Goal: Navigation & Orientation: Find specific page/section

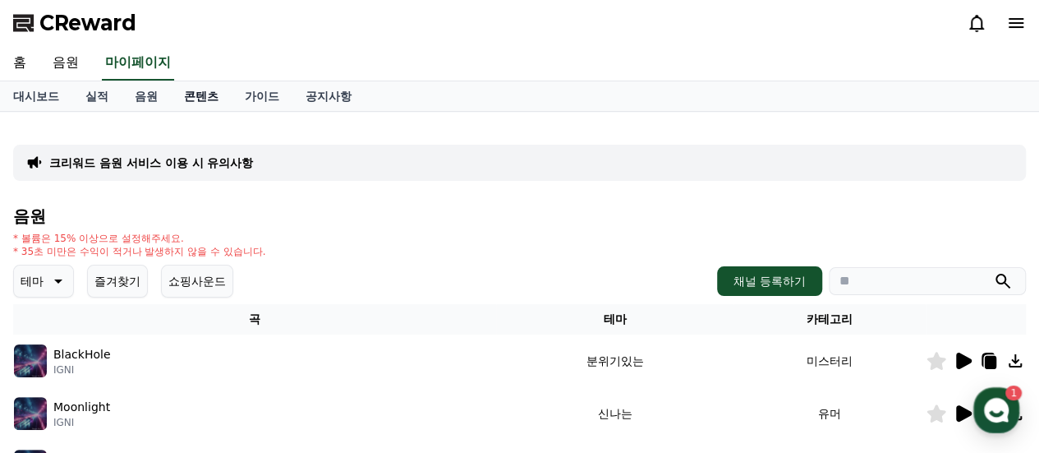
select select "**********"
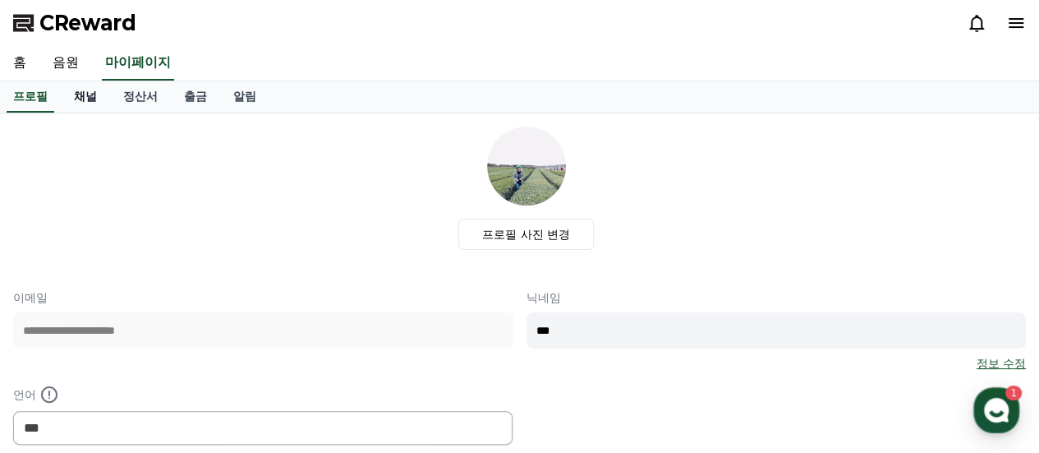
click at [94, 103] on link "채널" at bounding box center [85, 96] width 49 height 31
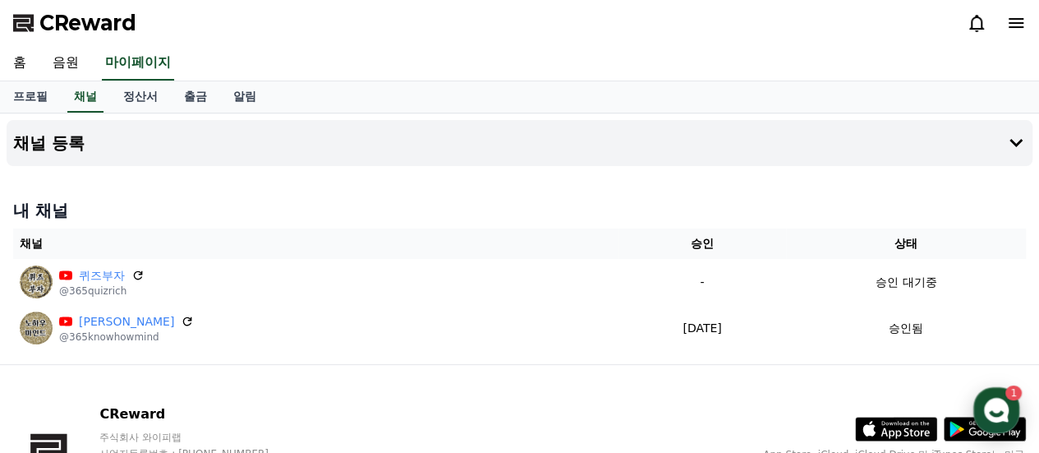
click at [1001, 405] on use "button" at bounding box center [996, 410] width 25 height 25
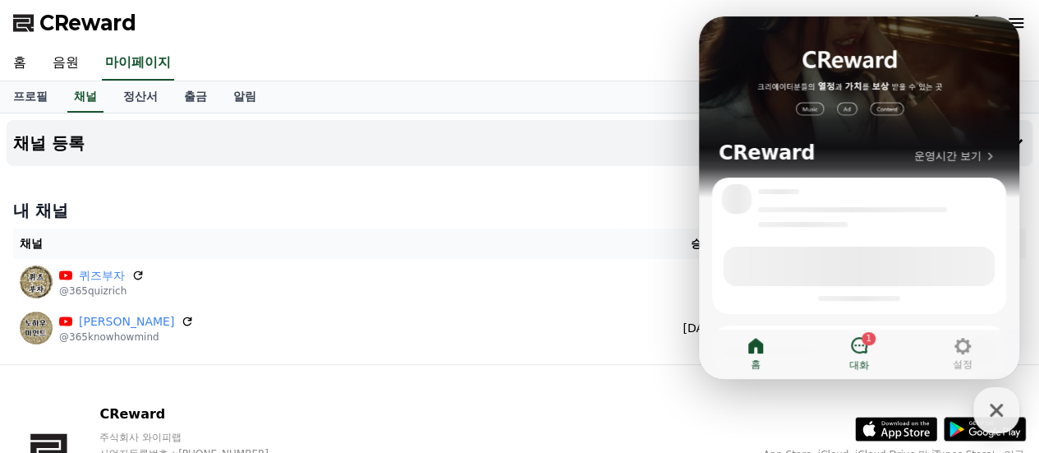
click at [881, 343] on link "1 대화" at bounding box center [858, 353] width 103 height 41
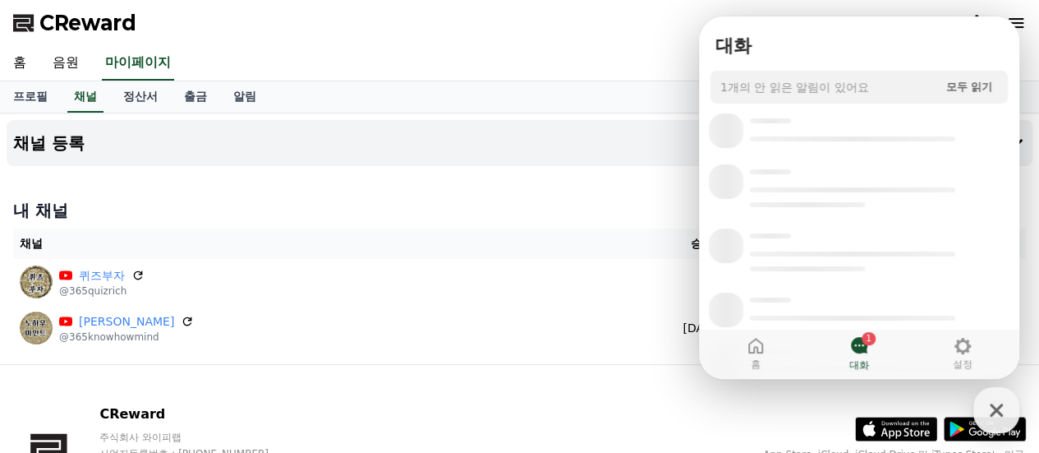
click at [873, 347] on link "1 대화" at bounding box center [858, 353] width 103 height 41
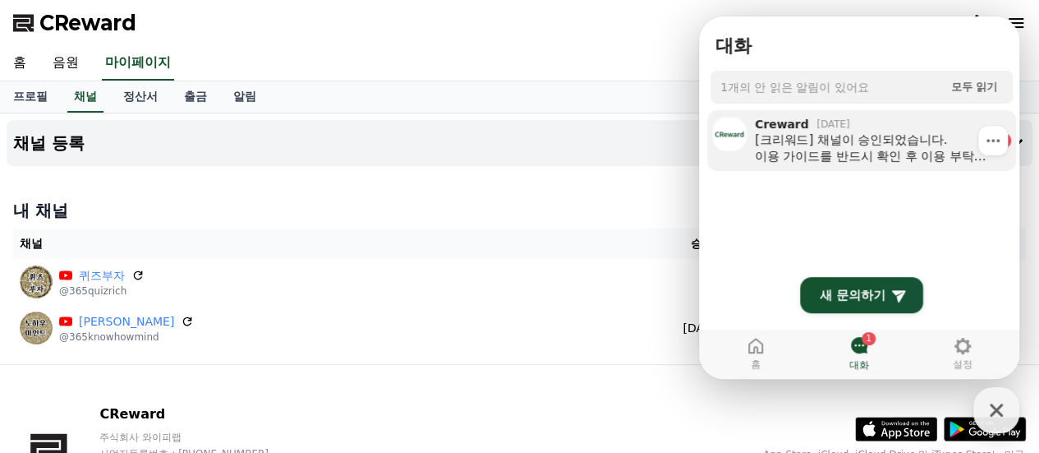
click at [870, 158] on div "[크리워드] 채널이 승인되었습니다. 이용 가이드를 반드시 확인 후 이용 부탁드립니다 :) 크리워드 이용 가이드 https://creward.n…" at bounding box center [871, 147] width 233 height 33
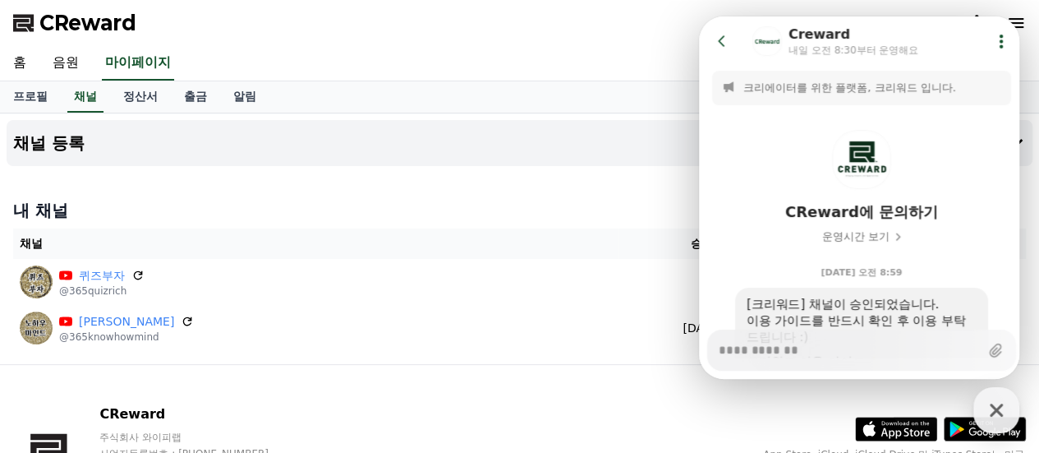
type textarea "*"
click at [582, 216] on h4 "내 채널" at bounding box center [519, 210] width 1013 height 23
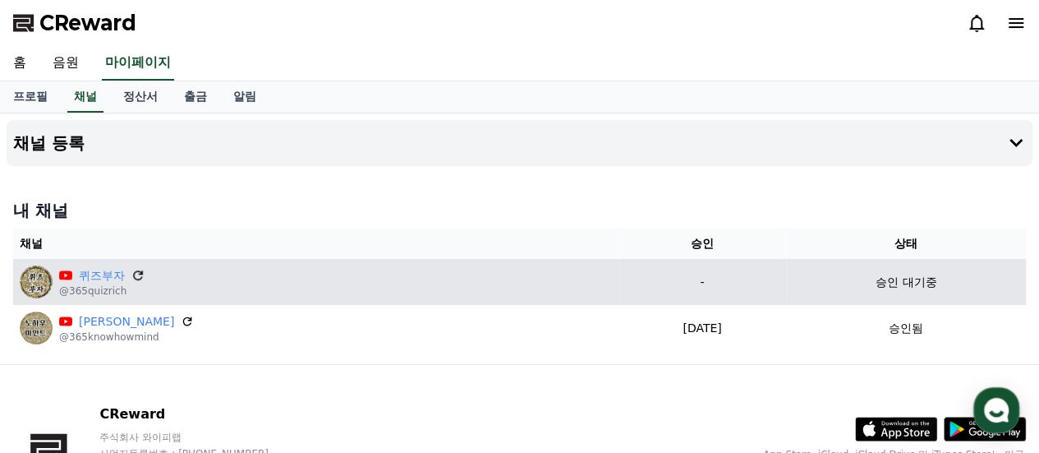
click at [136, 272] on icon at bounding box center [138, 275] width 15 height 15
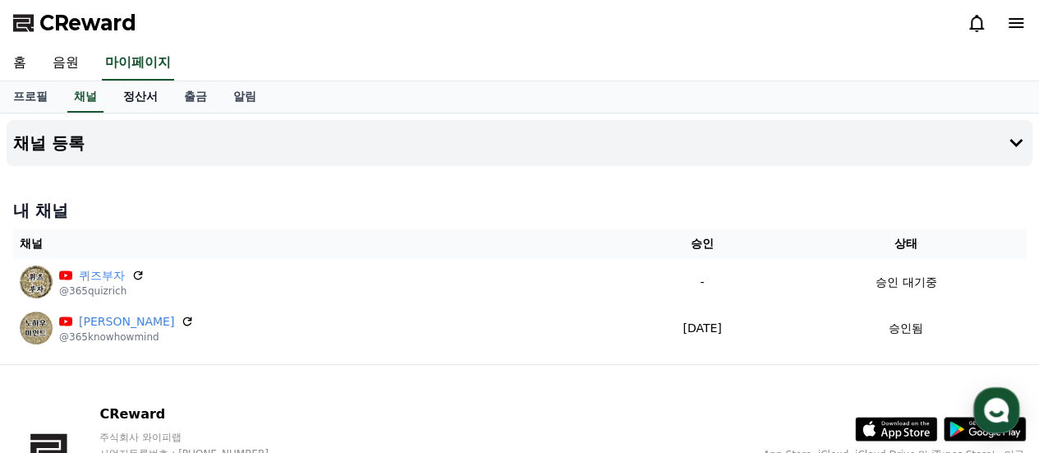
click at [143, 104] on link "정산서" at bounding box center [140, 96] width 61 height 31
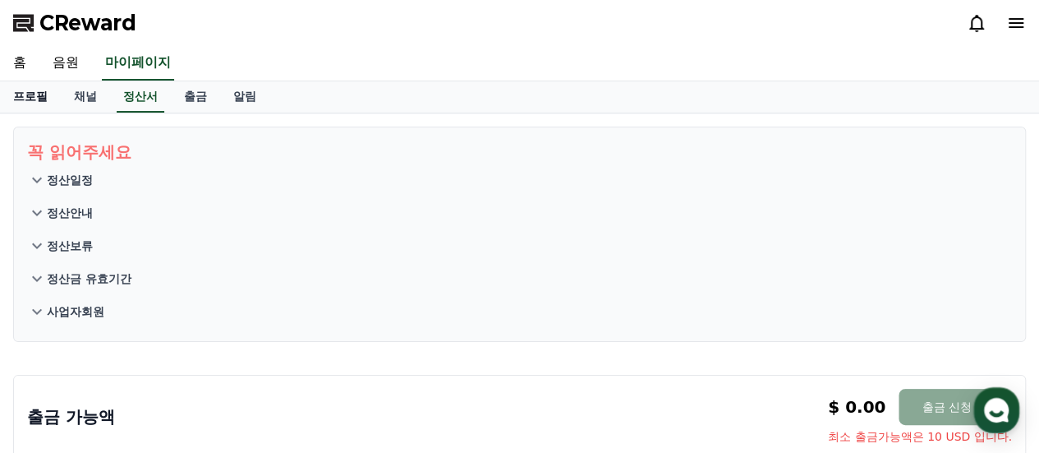
click at [19, 108] on link "프로필" at bounding box center [30, 96] width 61 height 31
select select "**********"
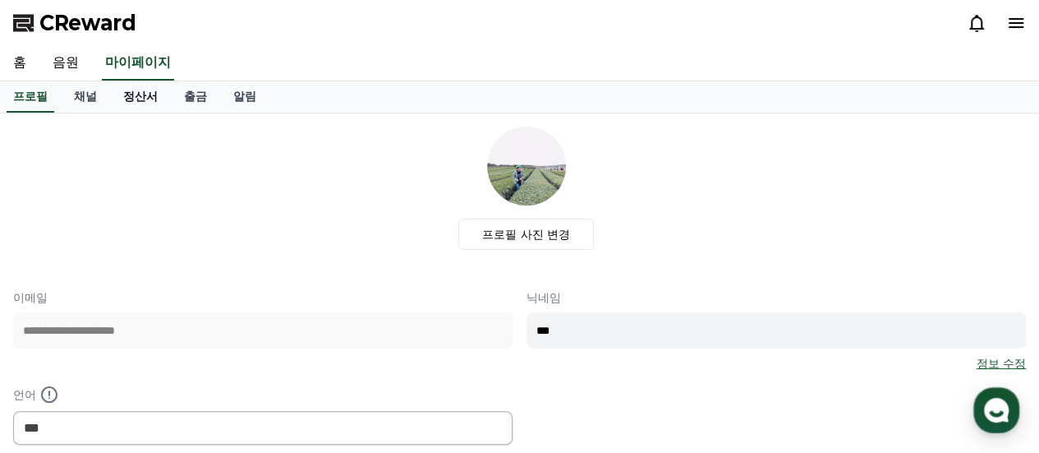
drag, startPoint x: 117, startPoint y: 113, endPoint x: 142, endPoint y: 103, distance: 27.3
click at [118, 111] on div "**********" at bounding box center [519, 375] width 1039 height 751
click at [142, 103] on link "정산서" at bounding box center [140, 96] width 61 height 31
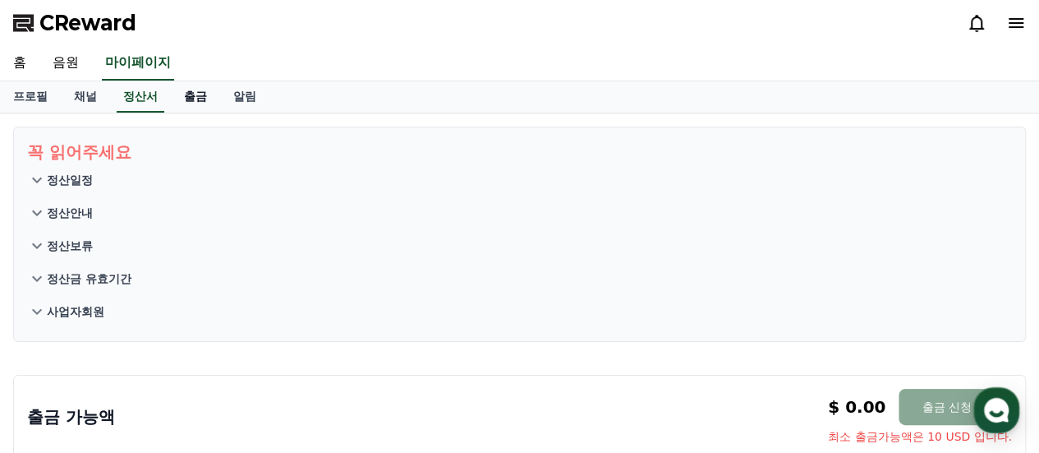
click at [193, 103] on link "출금" at bounding box center [195, 96] width 49 height 31
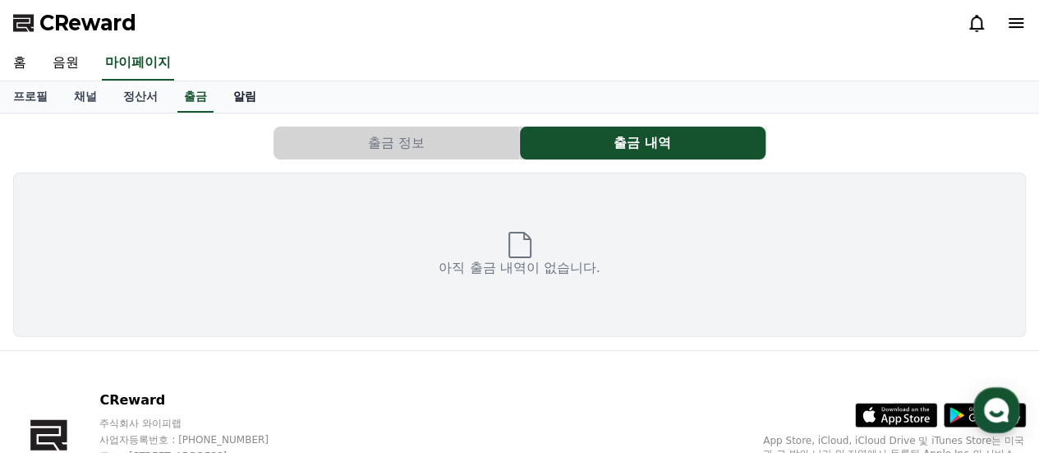
click at [252, 107] on link "알림" at bounding box center [244, 96] width 49 height 31
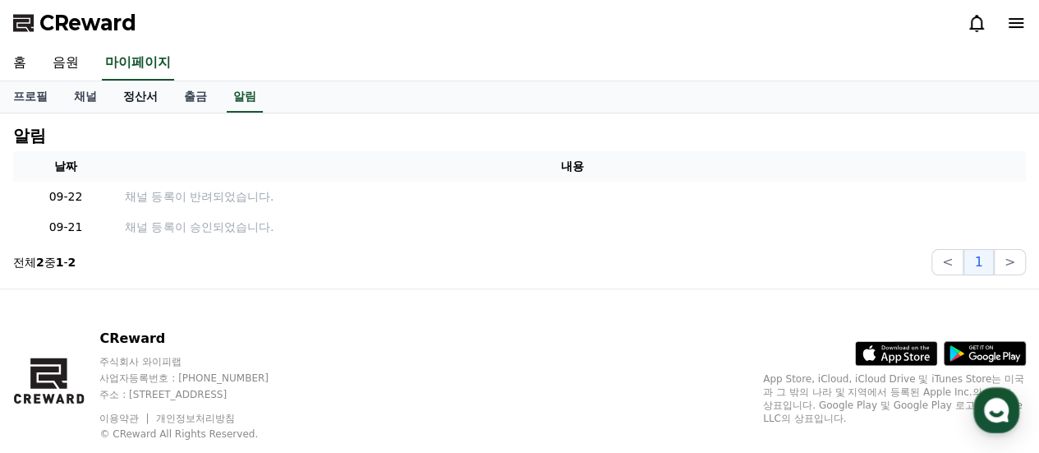
click at [135, 98] on link "정산서" at bounding box center [140, 96] width 61 height 31
